Goal: Use online tool/utility

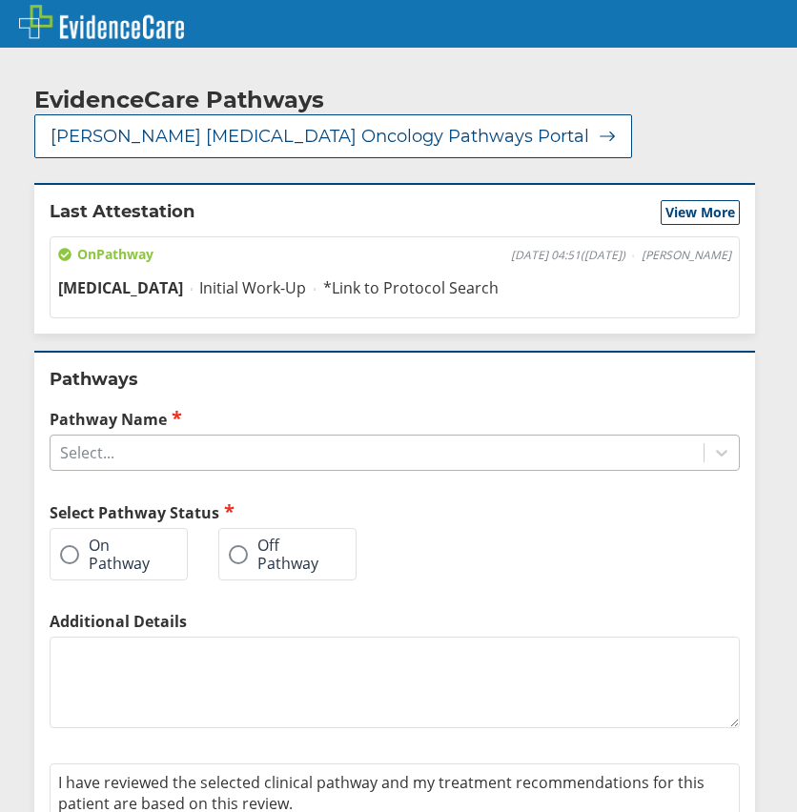
click at [132, 436] on div "Select..." at bounding box center [377, 452] width 653 height 32
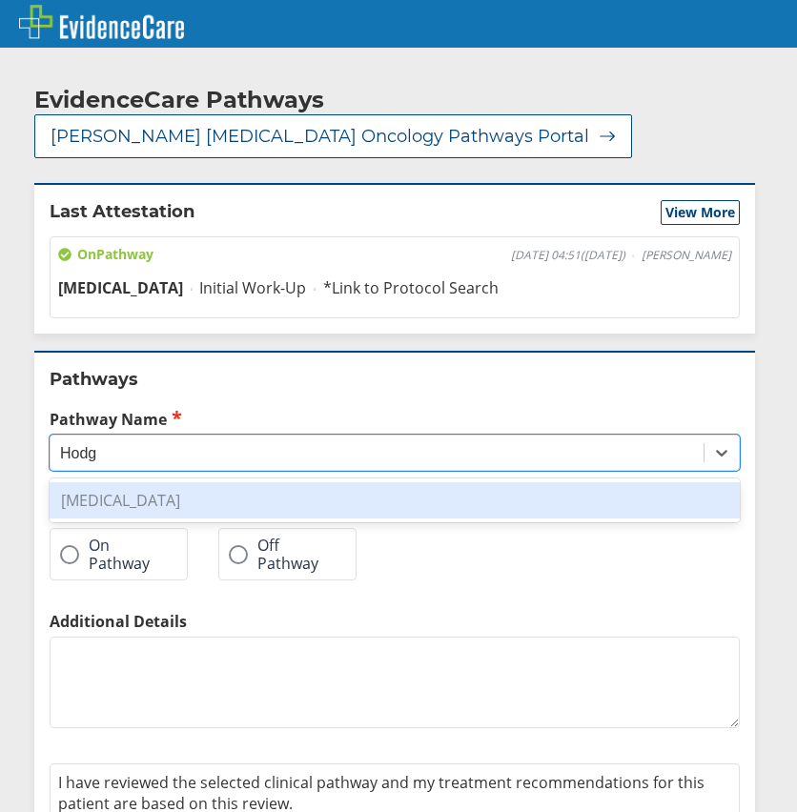
click at [143, 482] on div "[MEDICAL_DATA]" at bounding box center [395, 500] width 690 height 36
type input "Hodg"
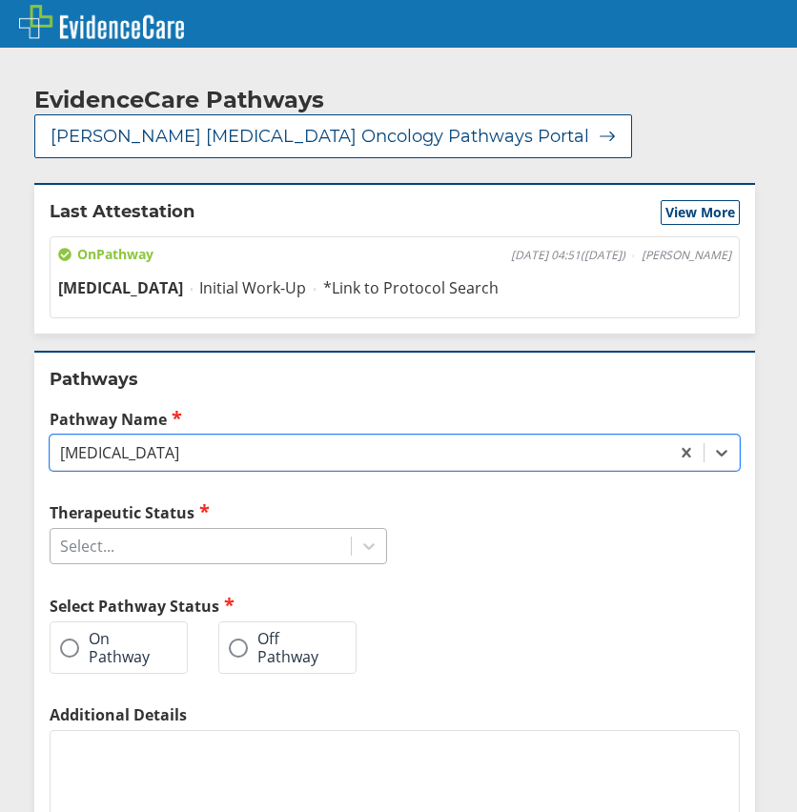
click at [139, 539] on div "Select..." at bounding box center [201, 546] width 300 height 32
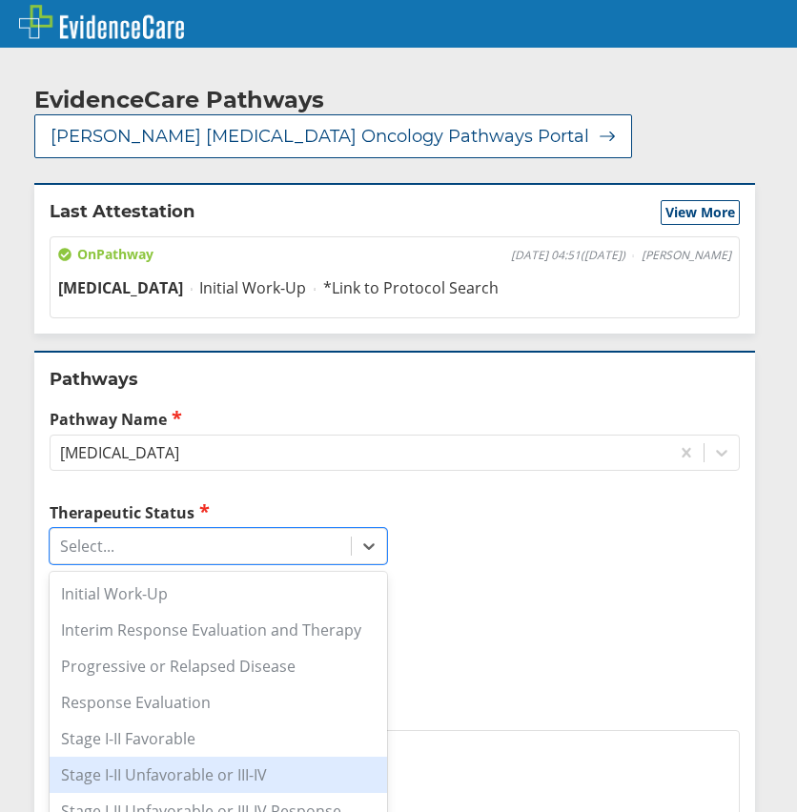
scroll to position [86, 0]
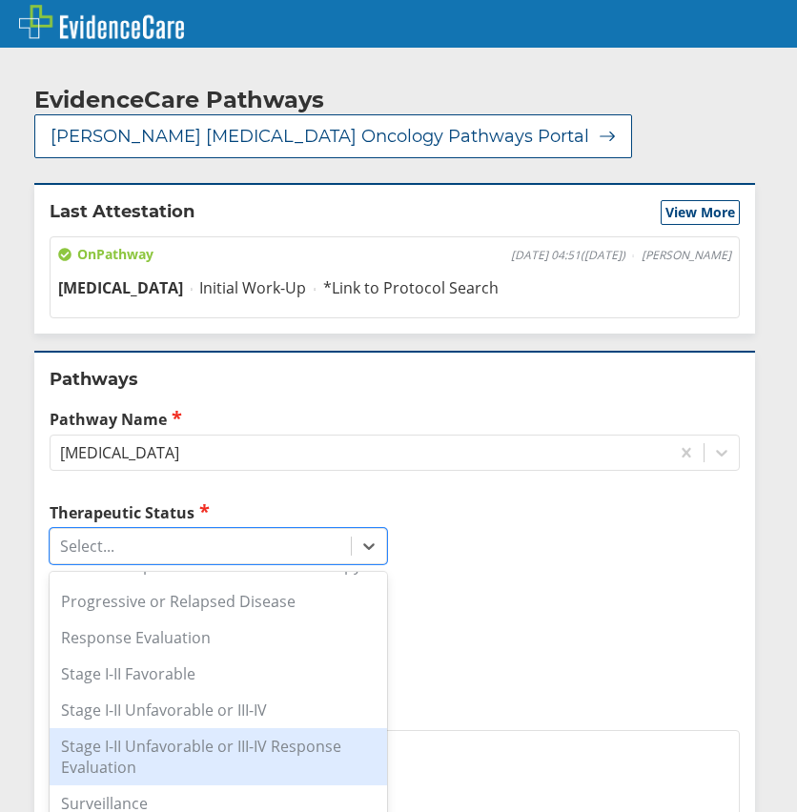
click at [309, 728] on div "Stage I-II Unfavorable or III-IV Response Evaluation" at bounding box center [218, 756] width 337 height 57
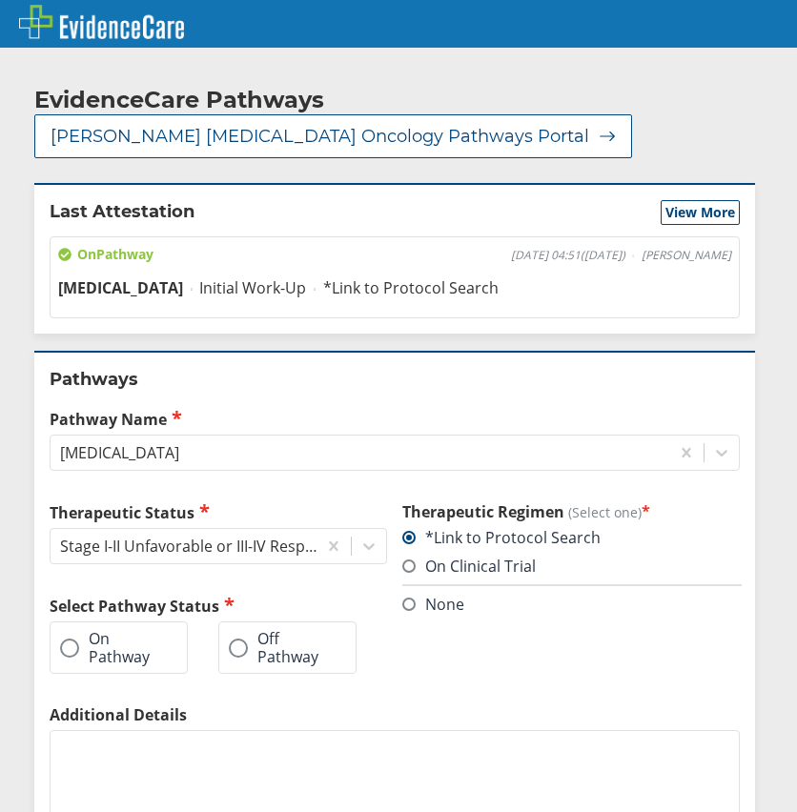
click at [128, 635] on label "On Pathway" at bounding box center [109, 647] width 98 height 35
click at [0, 0] on input "On Pathway" at bounding box center [0, 0] width 0 height 0
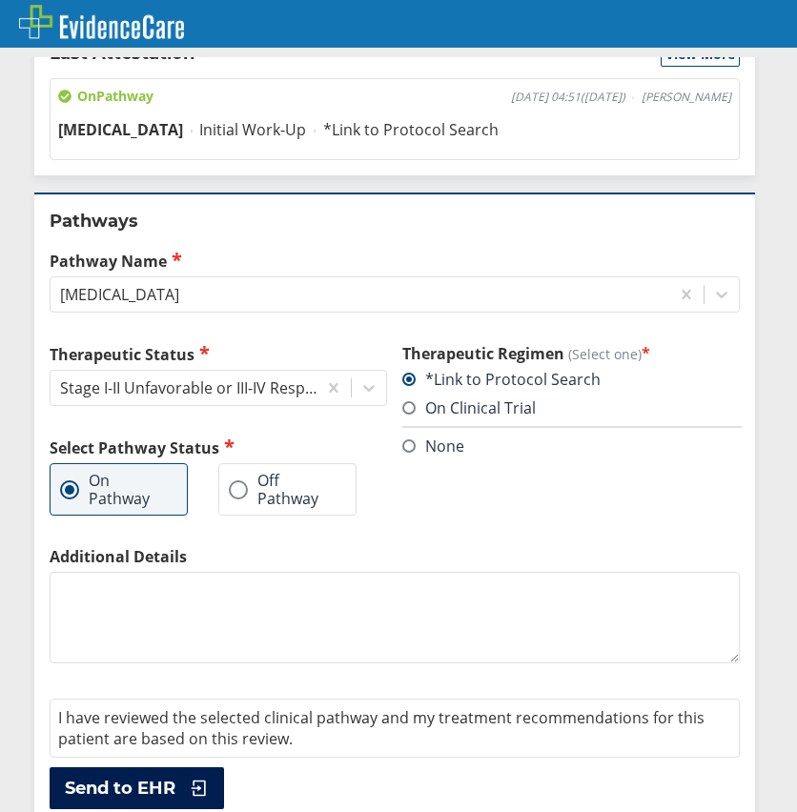
click at [212, 773] on button "Send to EHR" at bounding box center [137, 788] width 174 height 42
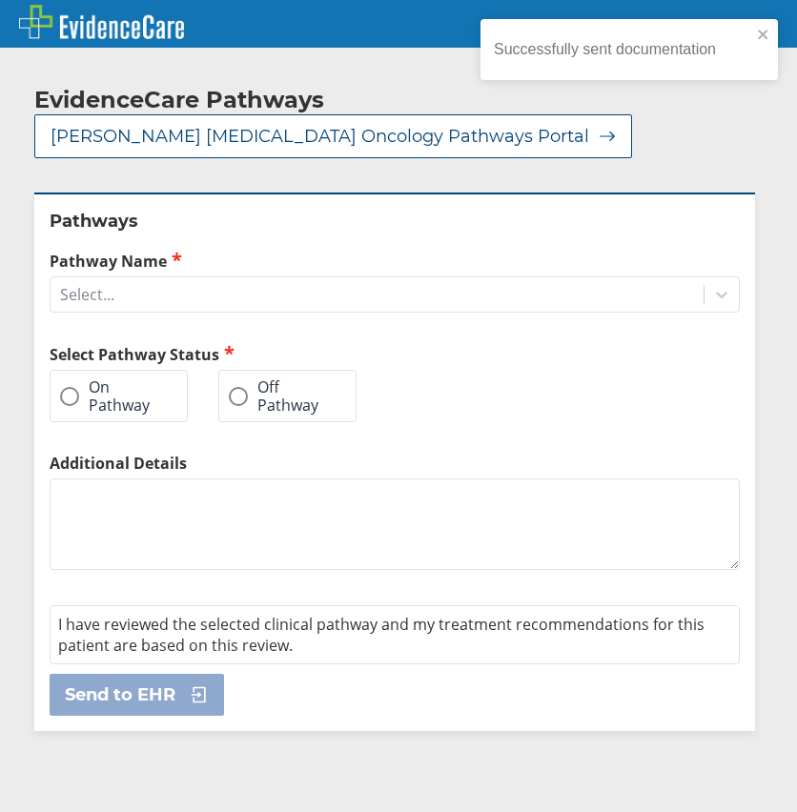
scroll to position [0, 0]
click at [765, 307] on div "EvidenceCare Pathways [PERSON_NAME] [MEDICAL_DATA] Oncology Pathways Portal Pat…" at bounding box center [398, 398] width 797 height 682
